Goal: Information Seeking & Learning: Learn about a topic

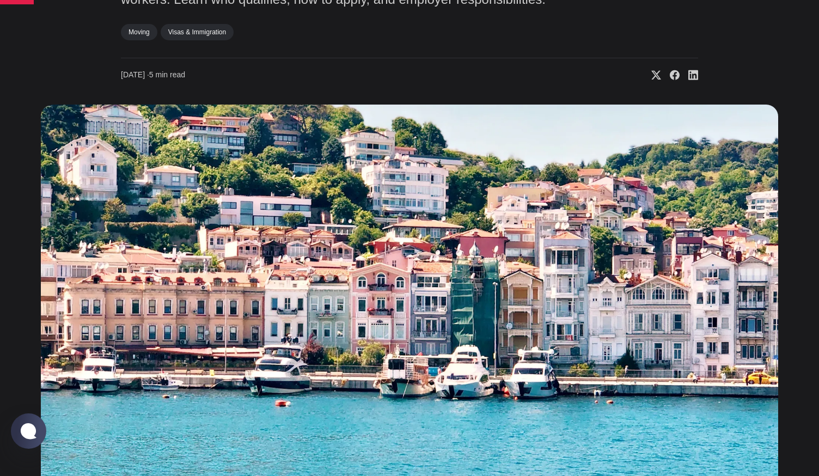
scroll to position [762, 0]
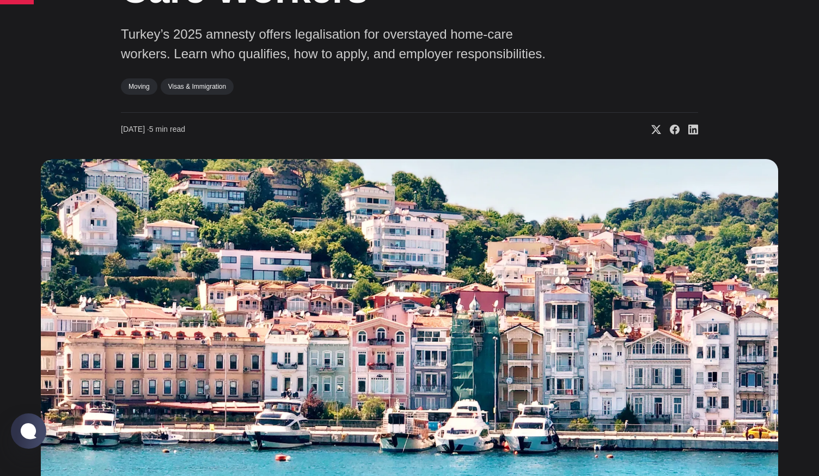
drag, startPoint x: 114, startPoint y: 73, endPoint x: 450, endPoint y: 249, distance: 379.7
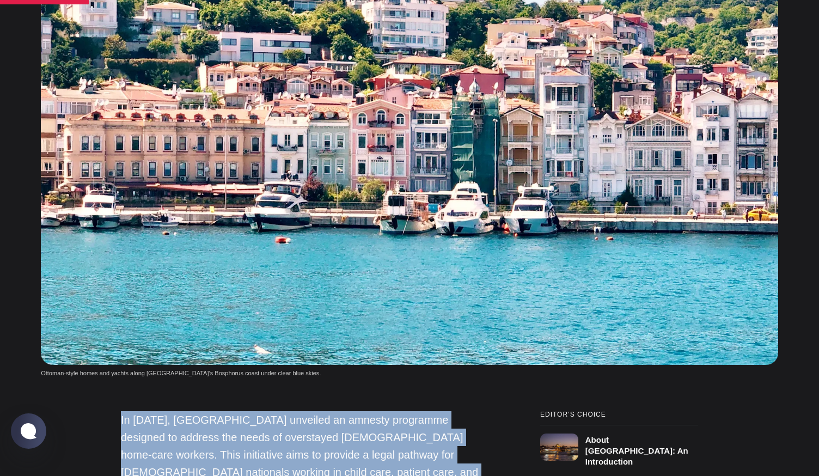
scroll to position [1035, 0]
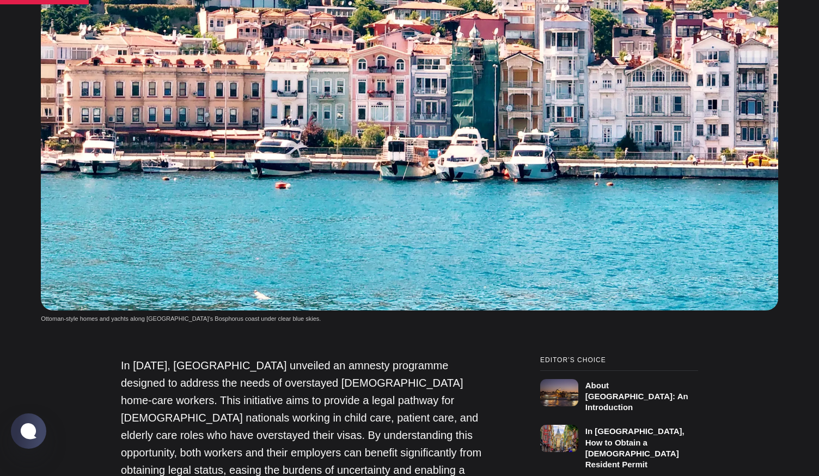
drag, startPoint x: 114, startPoint y: 85, endPoint x: 293, endPoint y: 113, distance: 181.4
copy strong "Understanding Türkiye’s Partial Amnesty Program"
drag, startPoint x: 120, startPoint y: 169, endPoint x: 204, endPoint y: 254, distance: 119.0
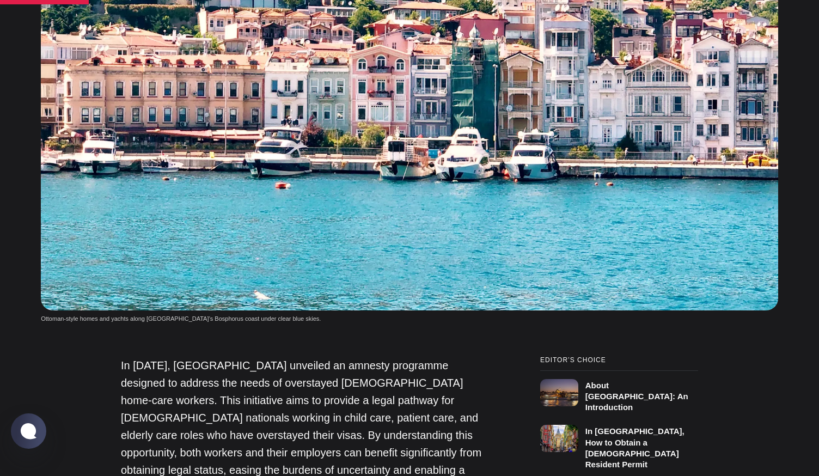
copy p "The partial amnesty programme in [GEOGRAPHIC_DATA] represents an important move…"
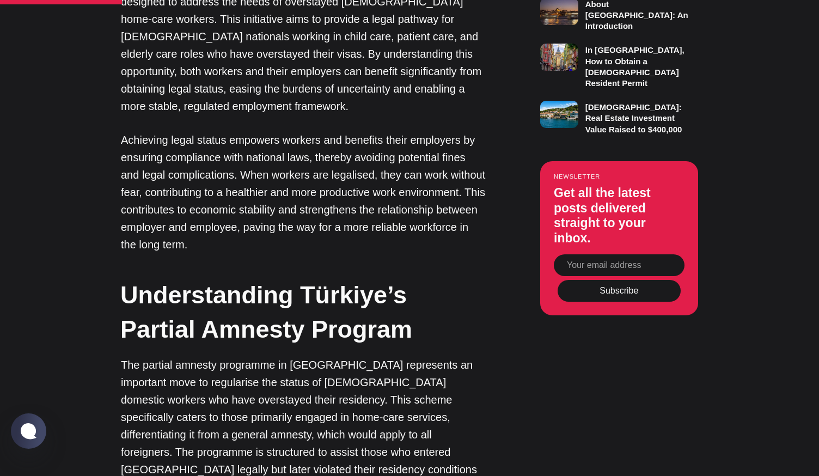
scroll to position [1144, 0]
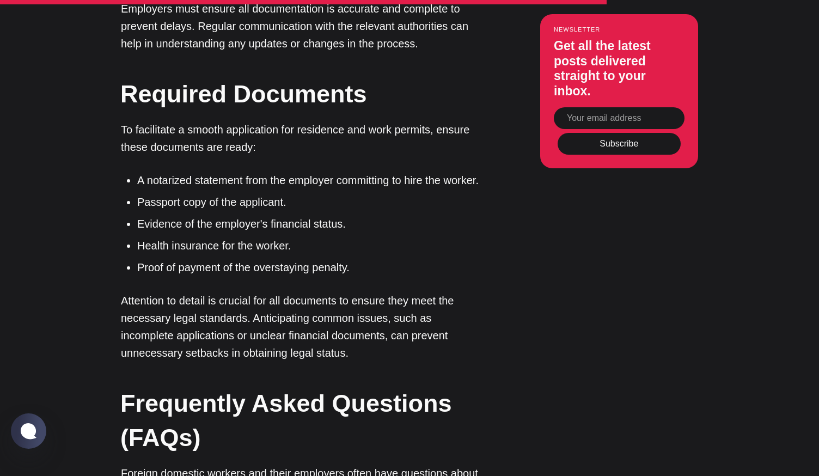
scroll to position [3975, 0]
